Goal: Information Seeking & Learning: Learn about a topic

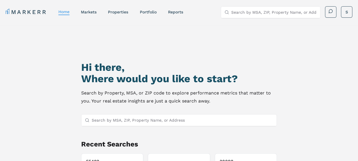
click at [134, 117] on input "Search by MSA, ZIP, Property Name, or Address" at bounding box center [183, 119] width 182 height 11
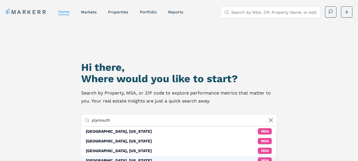
type input "plymouth"
click at [136, 156] on div "[GEOGRAPHIC_DATA], [US_STATE] MSA" at bounding box center [178, 160] width 195 height 10
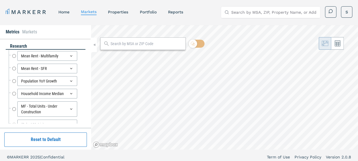
radio input "true"
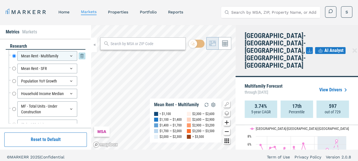
click at [70, 56] on div "Mean Rent - Multifamily" at bounding box center [47, 56] width 60 height 10
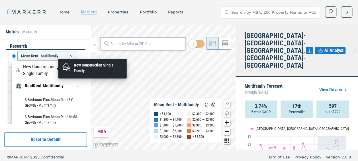
scroll to position [45, 0]
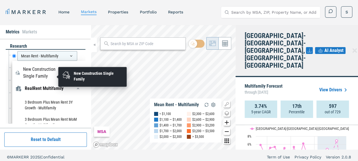
click at [50, 79] on div "New Construction Single Family" at bounding box center [44, 73] width 43 height 14
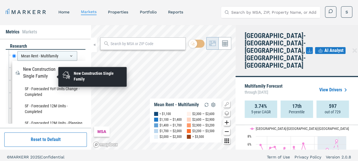
click at [50, 79] on div "New Construction Single Family" at bounding box center [44, 73] width 43 height 14
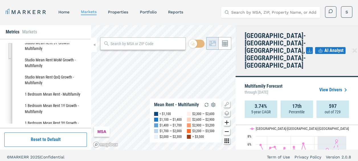
scroll to position [400, 0]
